Goal: Task Accomplishment & Management: Manage account settings

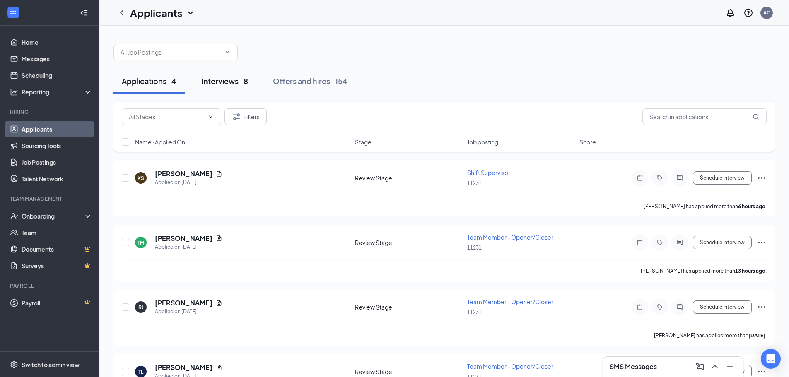
click at [239, 76] on div "Interviews · 8" at bounding box center [224, 81] width 47 height 10
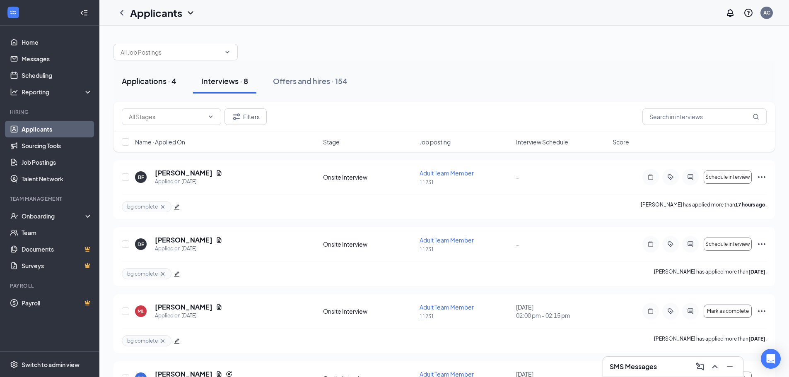
click at [158, 81] on div "Applications · 4" at bounding box center [149, 81] width 55 height 10
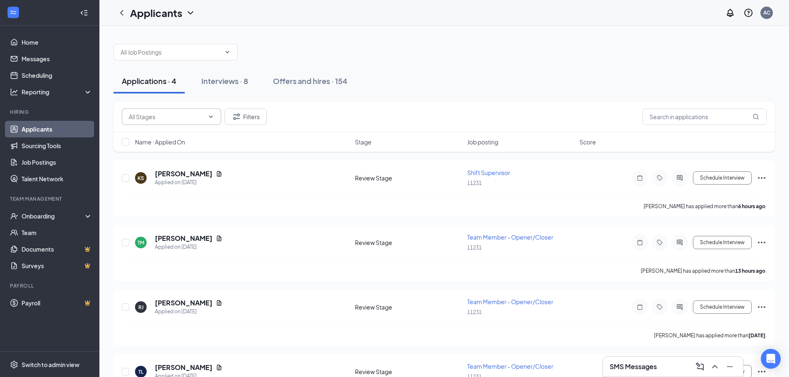
click at [193, 122] on span at bounding box center [171, 117] width 99 height 17
click at [253, 117] on button "Filters" at bounding box center [246, 117] width 42 height 17
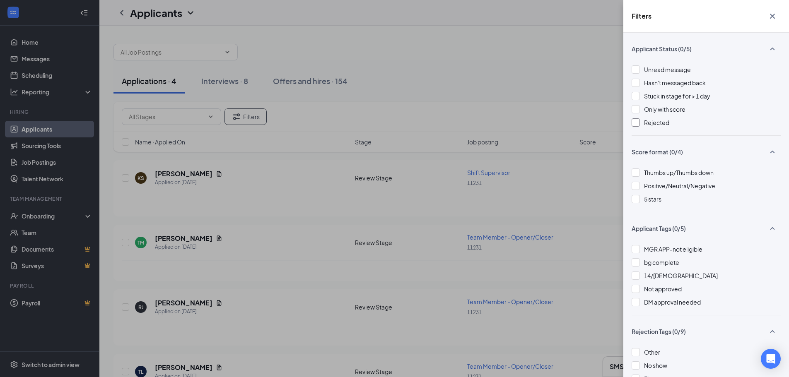
click at [643, 127] on div "Rejected" at bounding box center [706, 122] width 149 height 9
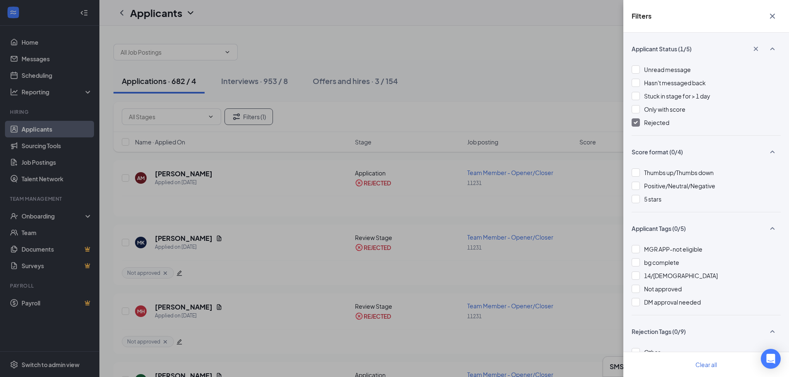
click at [450, 92] on div "Filters Applicant Status (1/5) Unread message Hasn't messaged back Stuck in sta…" at bounding box center [394, 188] width 789 height 377
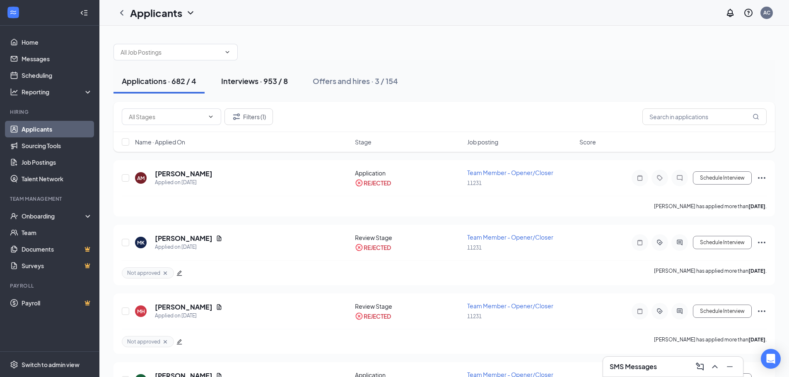
click at [263, 80] on div "Interviews · 953 / 8" at bounding box center [254, 81] width 67 height 10
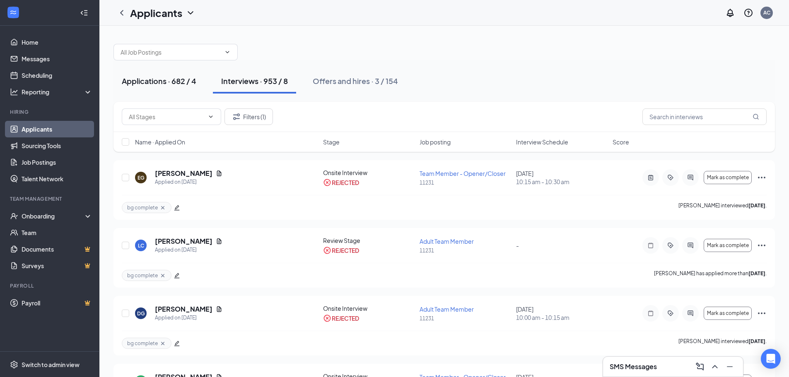
click at [178, 85] on div "Applications · 682 / 4" at bounding box center [159, 81] width 75 height 10
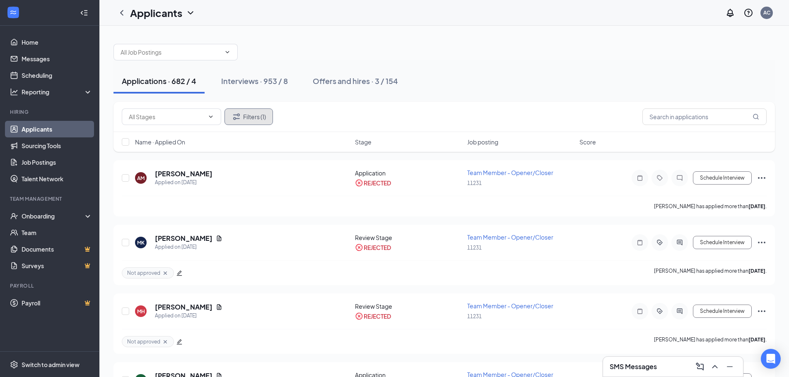
click at [254, 113] on button "Filters (1)" at bounding box center [249, 117] width 48 height 17
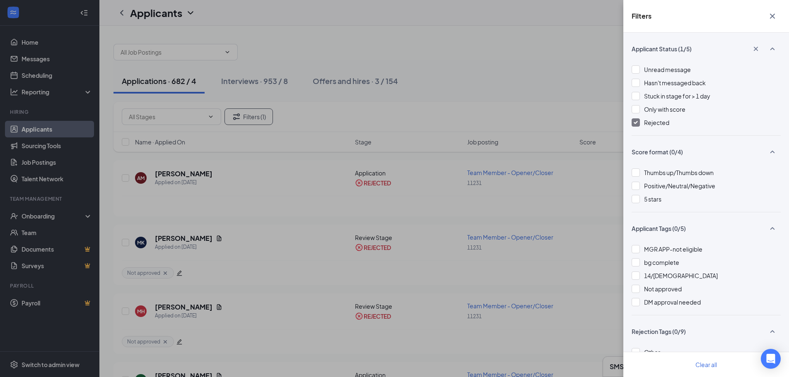
click at [666, 123] on span "Rejected" at bounding box center [656, 122] width 25 height 7
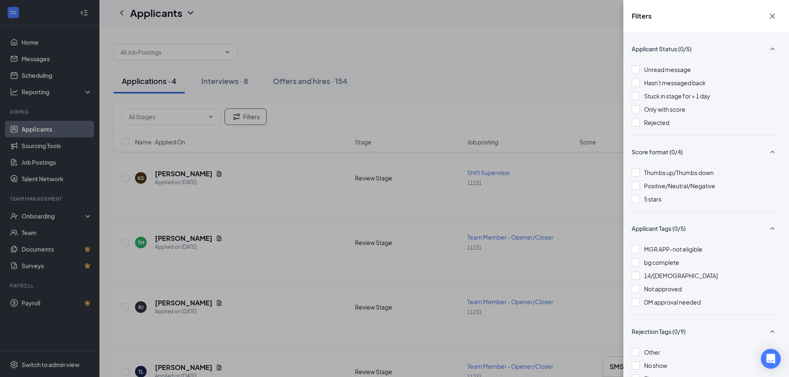
click at [566, 90] on div "Filters Applicant Status (0/5) Unread message Hasn't messaged back Stuck in sta…" at bounding box center [394, 188] width 789 height 377
click at [469, 107] on div "Filters Applicant Status (0/5) Unread message Hasn't messaged back Stuck in sta…" at bounding box center [394, 188] width 789 height 377
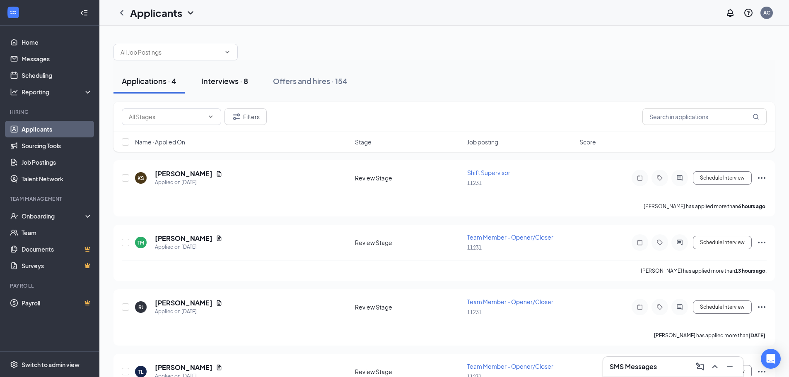
click at [239, 84] on div "Interviews · 8" at bounding box center [224, 81] width 47 height 10
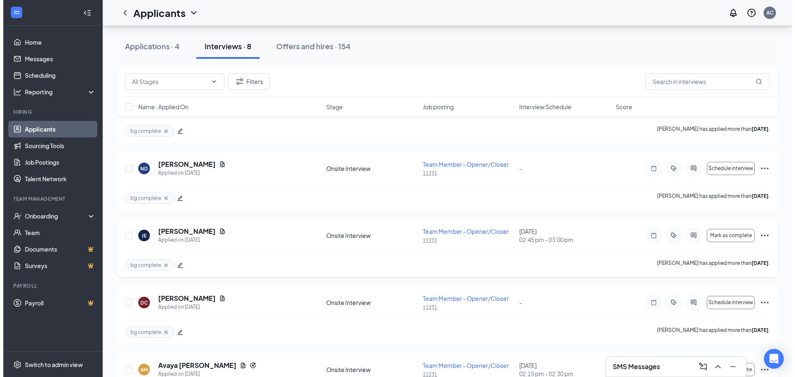
scroll to position [321, 0]
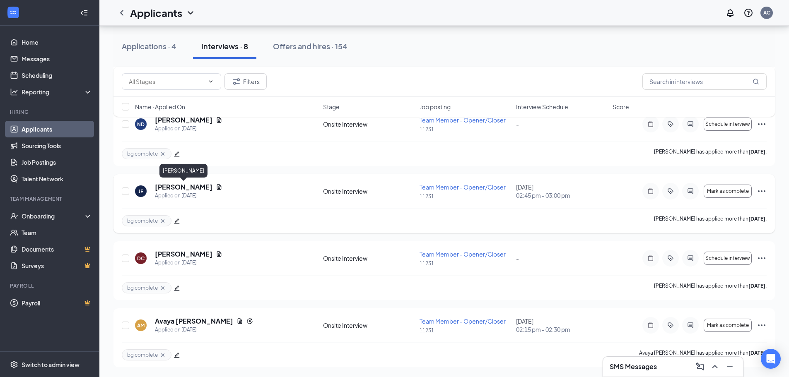
click at [167, 189] on h5 "[PERSON_NAME]" at bounding box center [184, 187] width 58 height 9
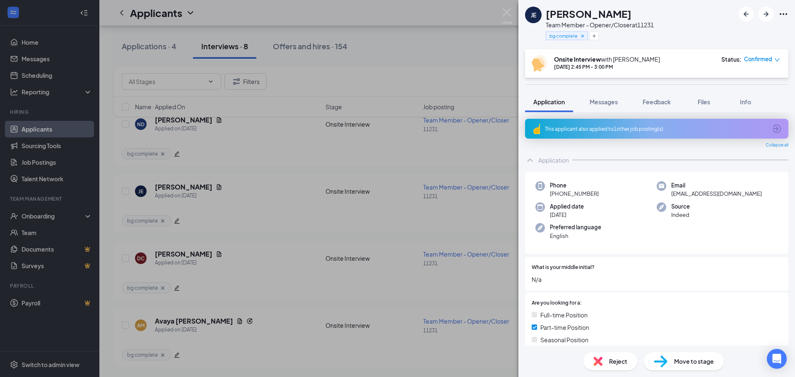
click at [694, 129] on div "This applicant also applied to 1 other job posting(s)" at bounding box center [656, 129] width 222 height 7
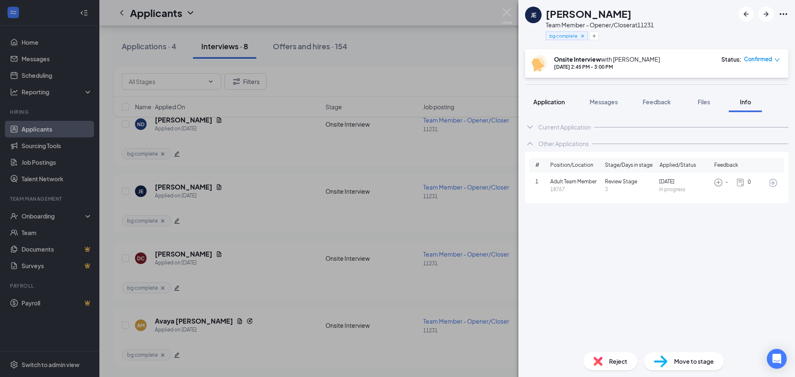
click at [561, 105] on span "Application" at bounding box center [549, 101] width 31 height 7
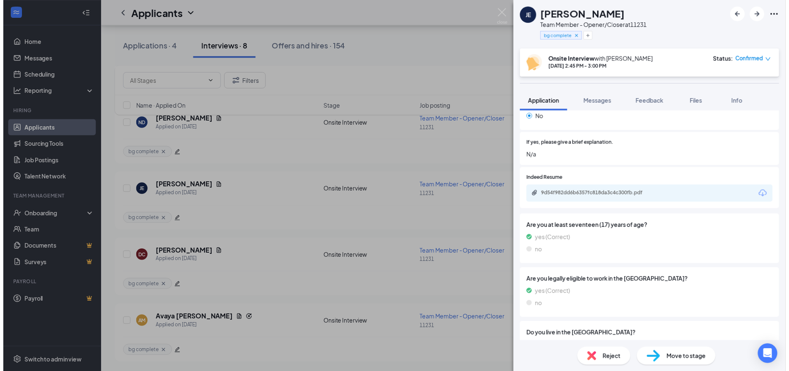
scroll to position [746, 0]
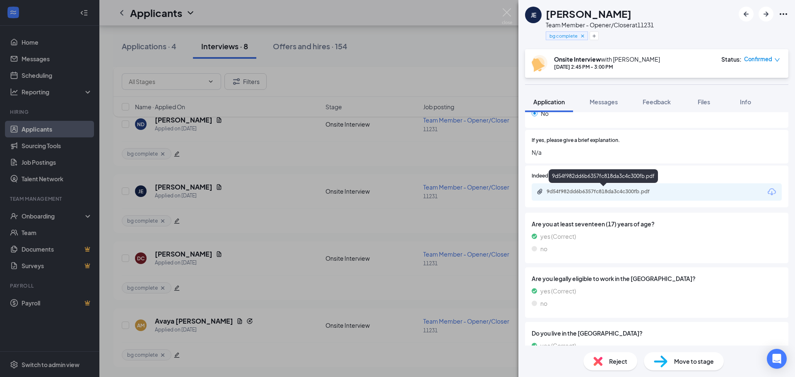
click at [613, 188] on div "9d54f982dd6b6357fc818da3c4c300fb.pdf" at bounding box center [605, 191] width 116 height 7
click at [406, 45] on div "[PERSON_NAME] Team Member - Opener/Closer at 11231 bg complete Onsite Interview…" at bounding box center [397, 188] width 795 height 377
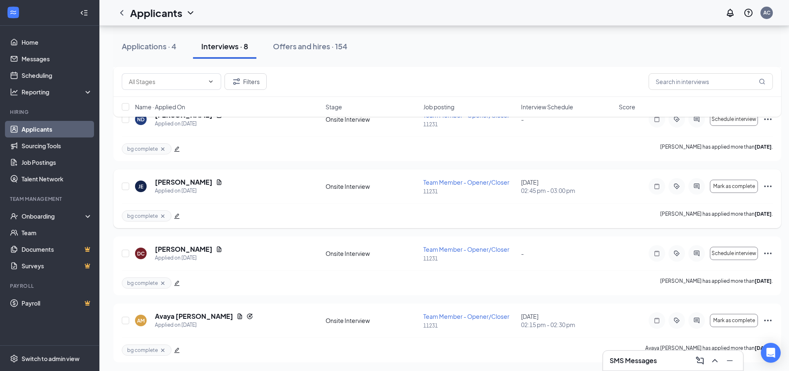
scroll to position [328, 0]
click at [188, 312] on h5 "Avaya [PERSON_NAME]" at bounding box center [194, 315] width 78 height 9
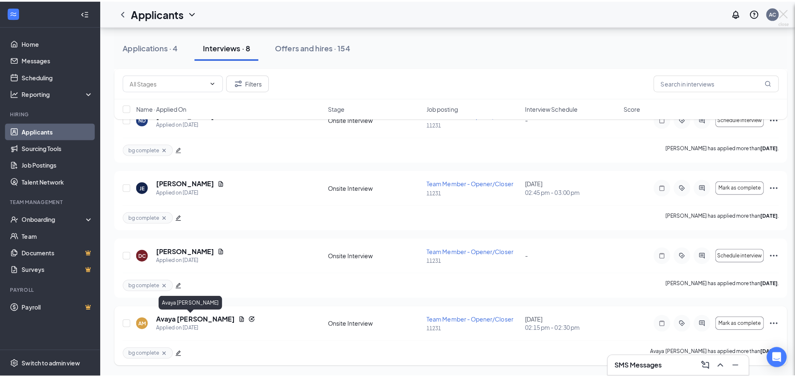
scroll to position [321, 0]
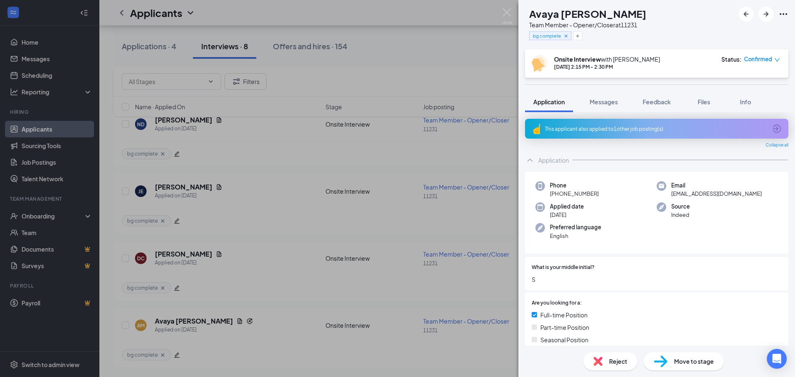
click at [700, 132] on div "This applicant also applied to 1 other job posting(s)" at bounding box center [656, 129] width 222 height 7
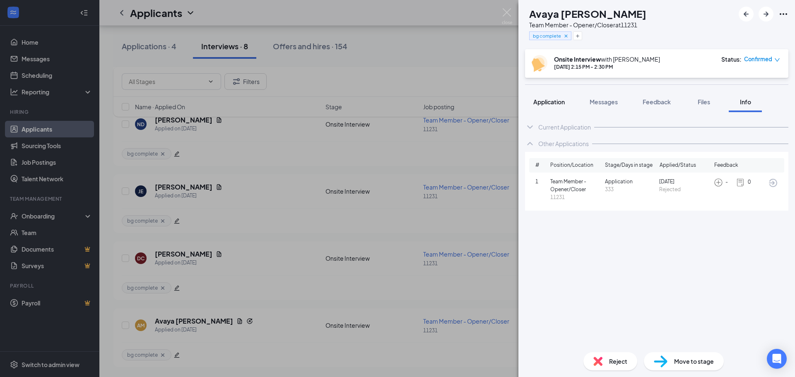
click at [546, 101] on span "Application" at bounding box center [549, 101] width 31 height 7
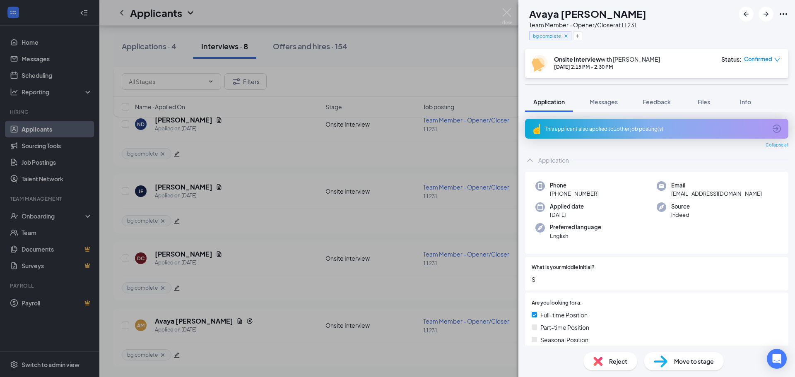
click at [629, 126] on div "This applicant also applied to 1 other job posting(s)" at bounding box center [656, 129] width 222 height 7
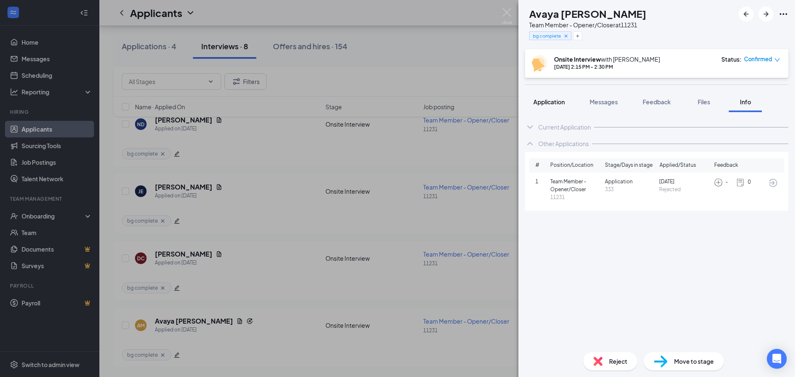
click at [557, 101] on span "Application" at bounding box center [549, 101] width 31 height 7
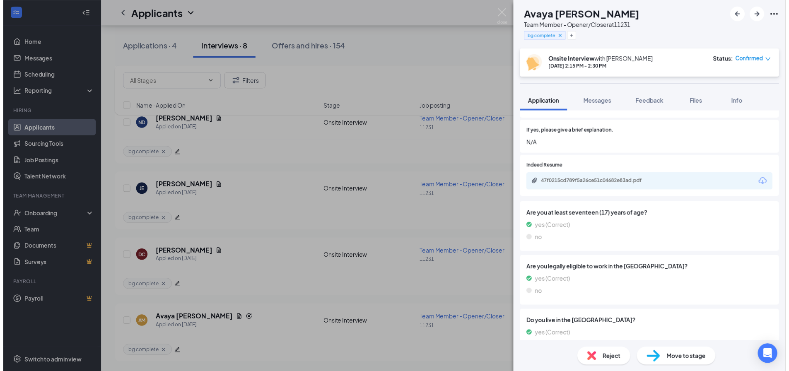
scroll to position [787, 0]
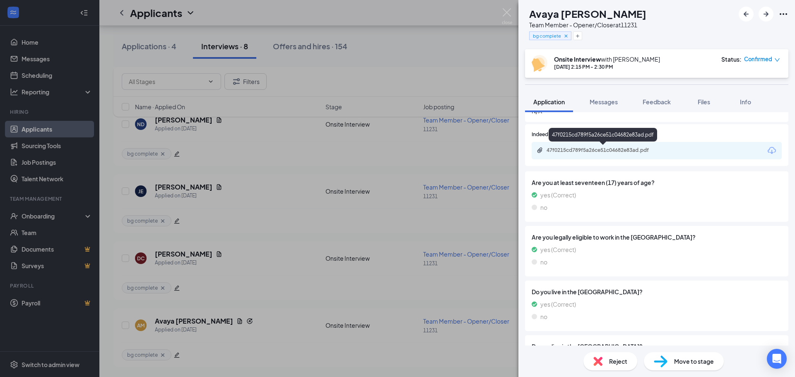
click at [624, 153] on div "47f0215cd789f5a26ce51c04682e83ad.pdf" at bounding box center [605, 150] width 116 height 7
click at [253, 170] on div "AM Avaya [PERSON_NAME] Team Member - Opener/Closer at 11231 bg complete Onsite …" at bounding box center [397, 188] width 795 height 377
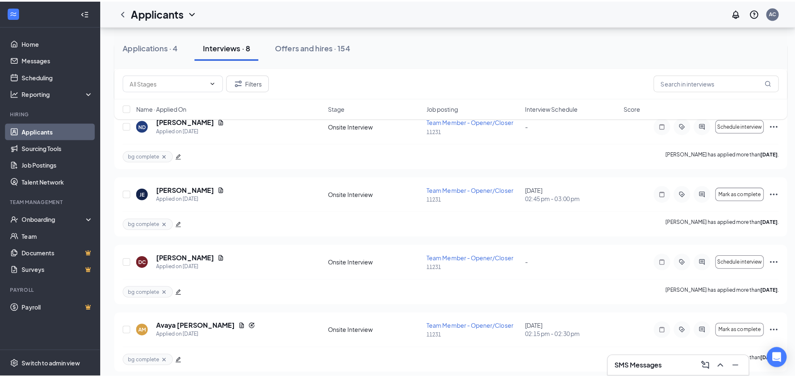
scroll to position [197, 0]
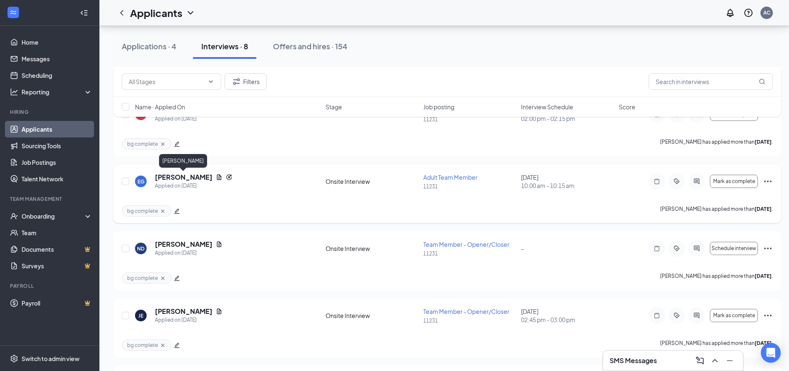
click at [204, 178] on h5 "[PERSON_NAME]" at bounding box center [184, 177] width 58 height 9
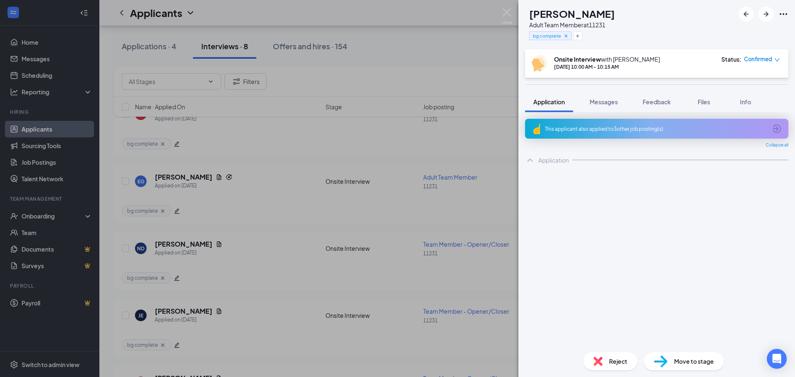
click at [686, 128] on div "This applicant also applied to 3 other job posting(s)" at bounding box center [656, 129] width 222 height 7
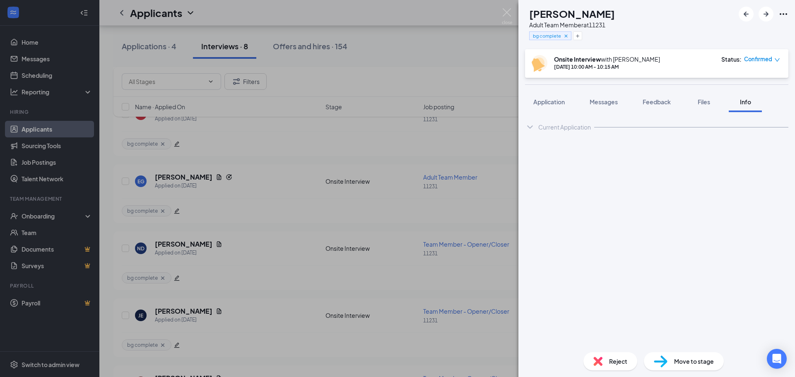
click at [686, 128] on div "Current Application" at bounding box center [656, 127] width 263 height 17
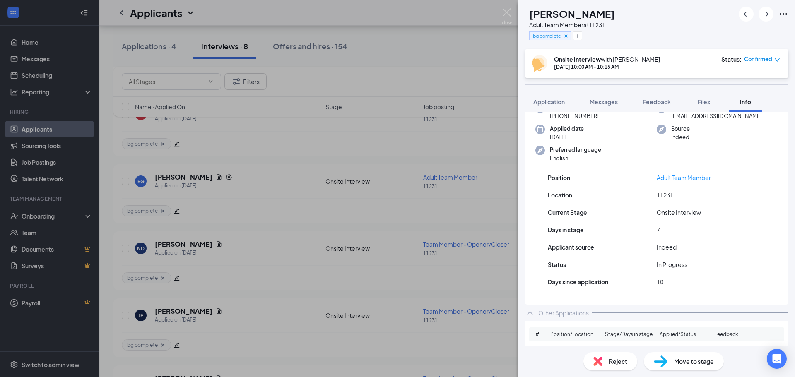
scroll to position [83, 0]
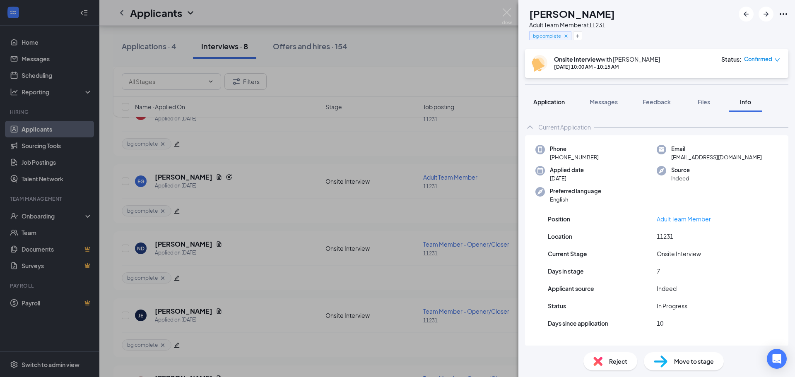
click at [549, 99] on span "Application" at bounding box center [549, 101] width 31 height 7
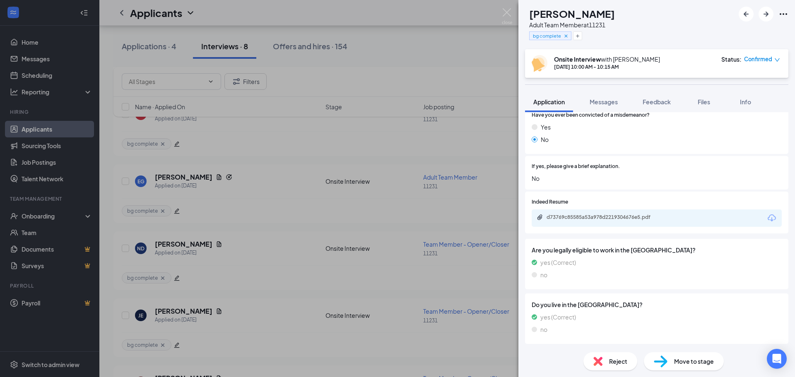
scroll to position [771, 0]
click at [645, 219] on div "d73769c85585a53a978d2219304676e5.pdf" at bounding box center [605, 217] width 116 height 7
